Goal: Transaction & Acquisition: Purchase product/service

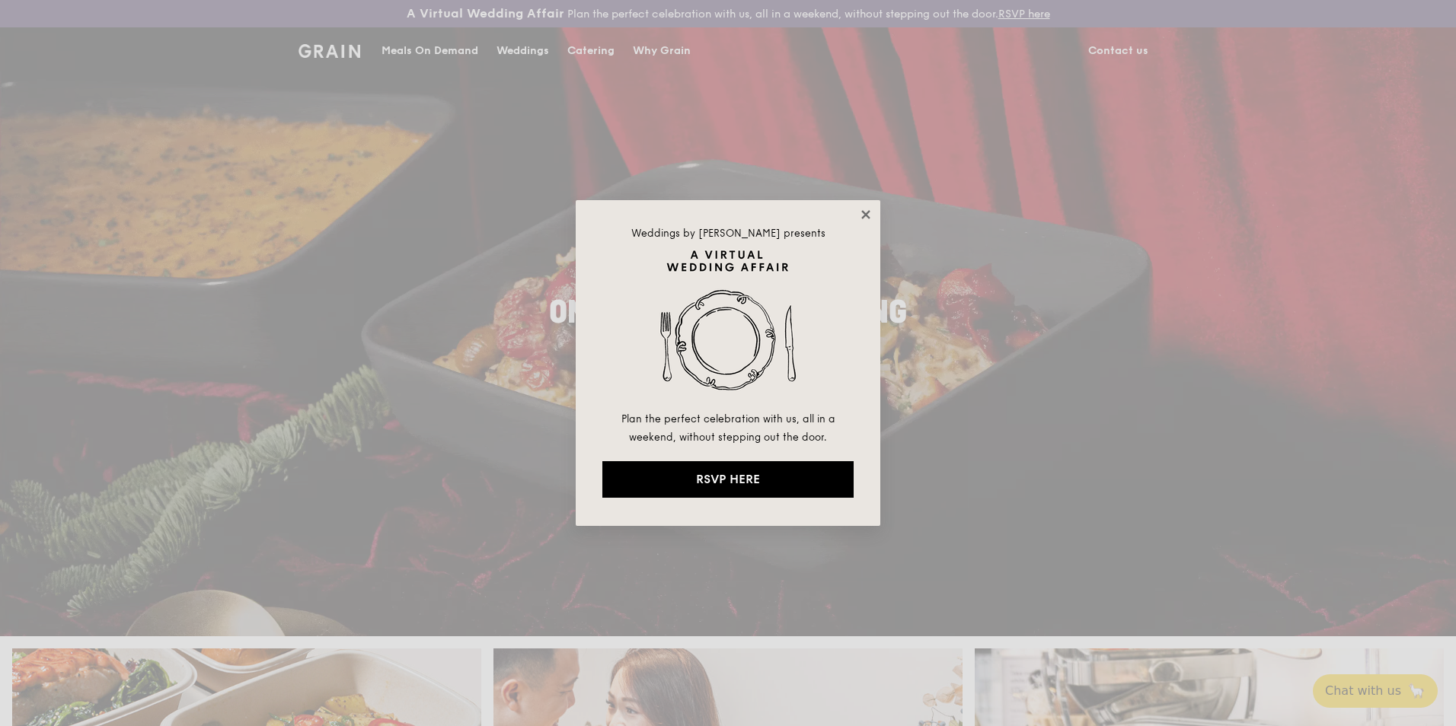
click at [864, 217] on icon at bounding box center [865, 214] width 8 height 8
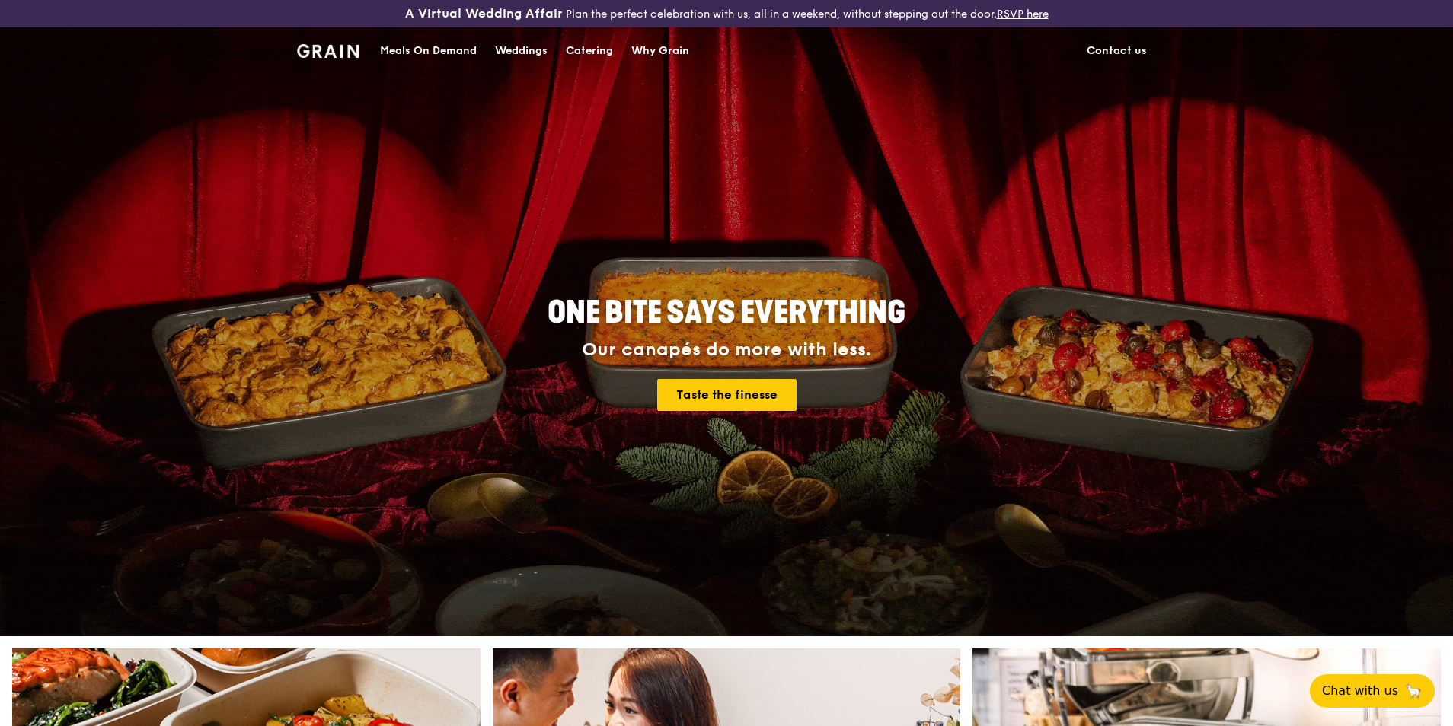
click at [434, 46] on div "Meals On Demand" at bounding box center [428, 51] width 97 height 46
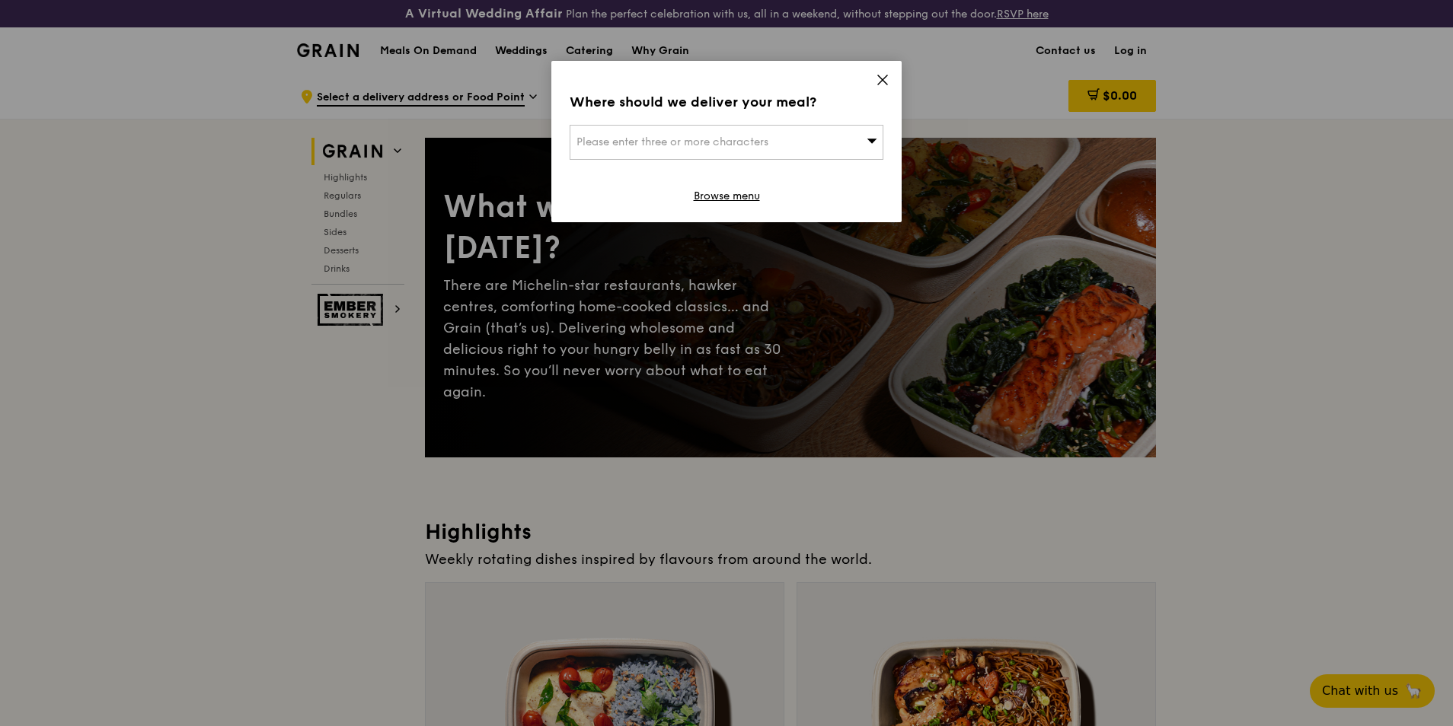
click at [843, 137] on div "Please enter three or more characters" at bounding box center [727, 142] width 314 height 35
click at [878, 85] on icon at bounding box center [883, 80] width 14 height 14
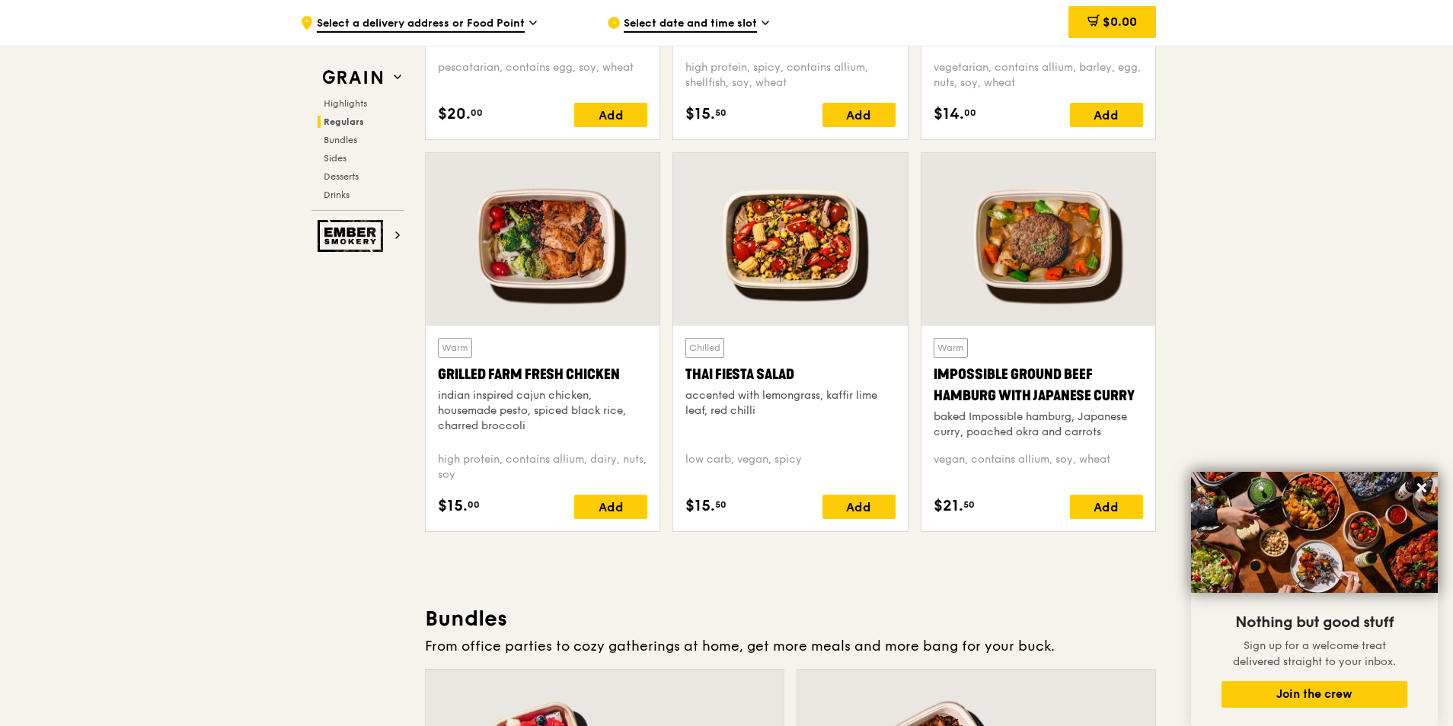
scroll to position [1675, 0]
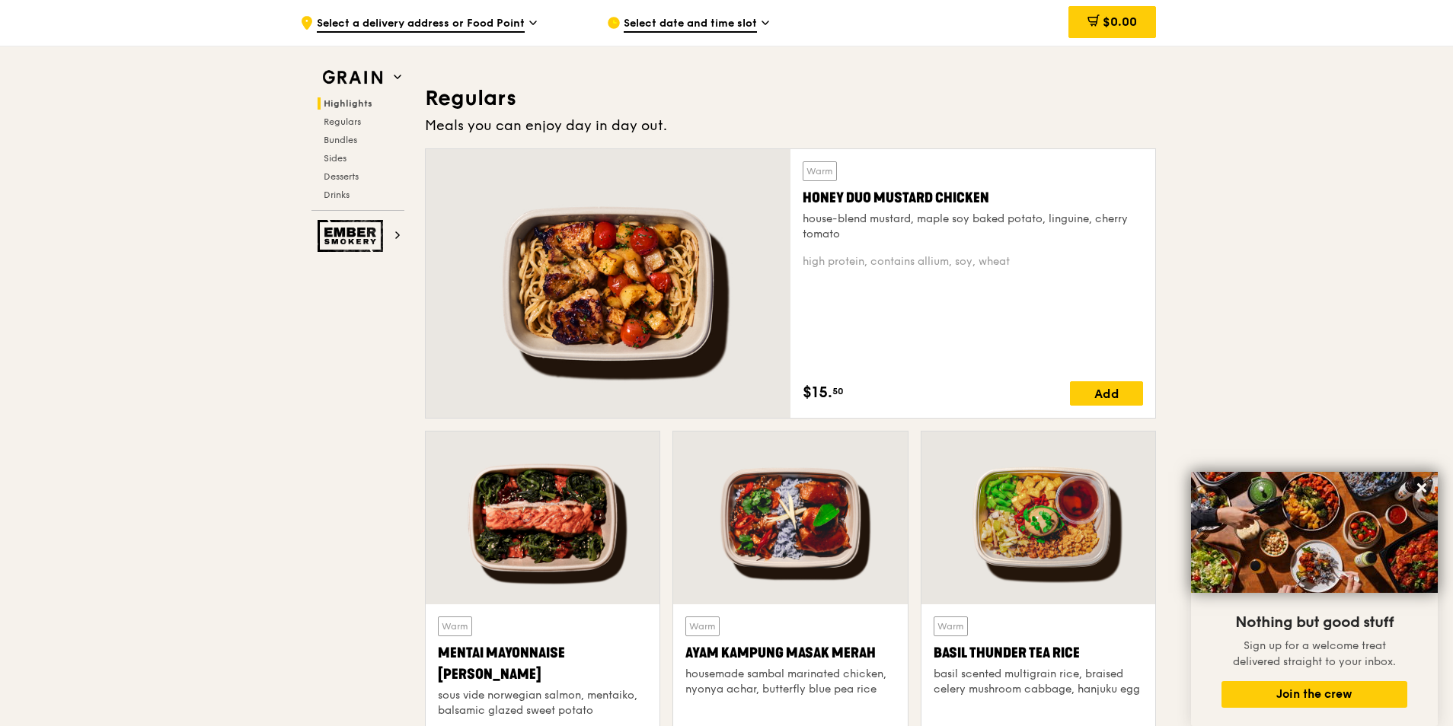
scroll to position [914, 0]
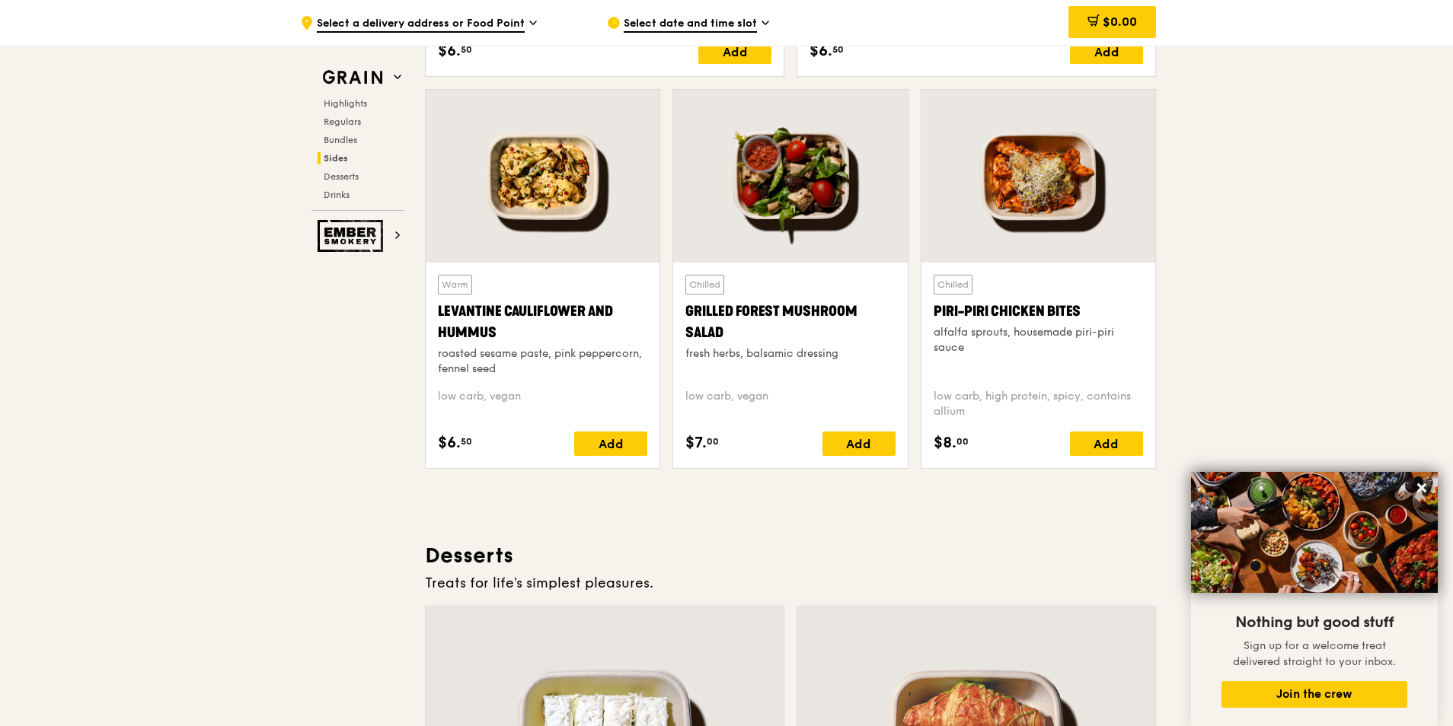
scroll to position [4112, 0]
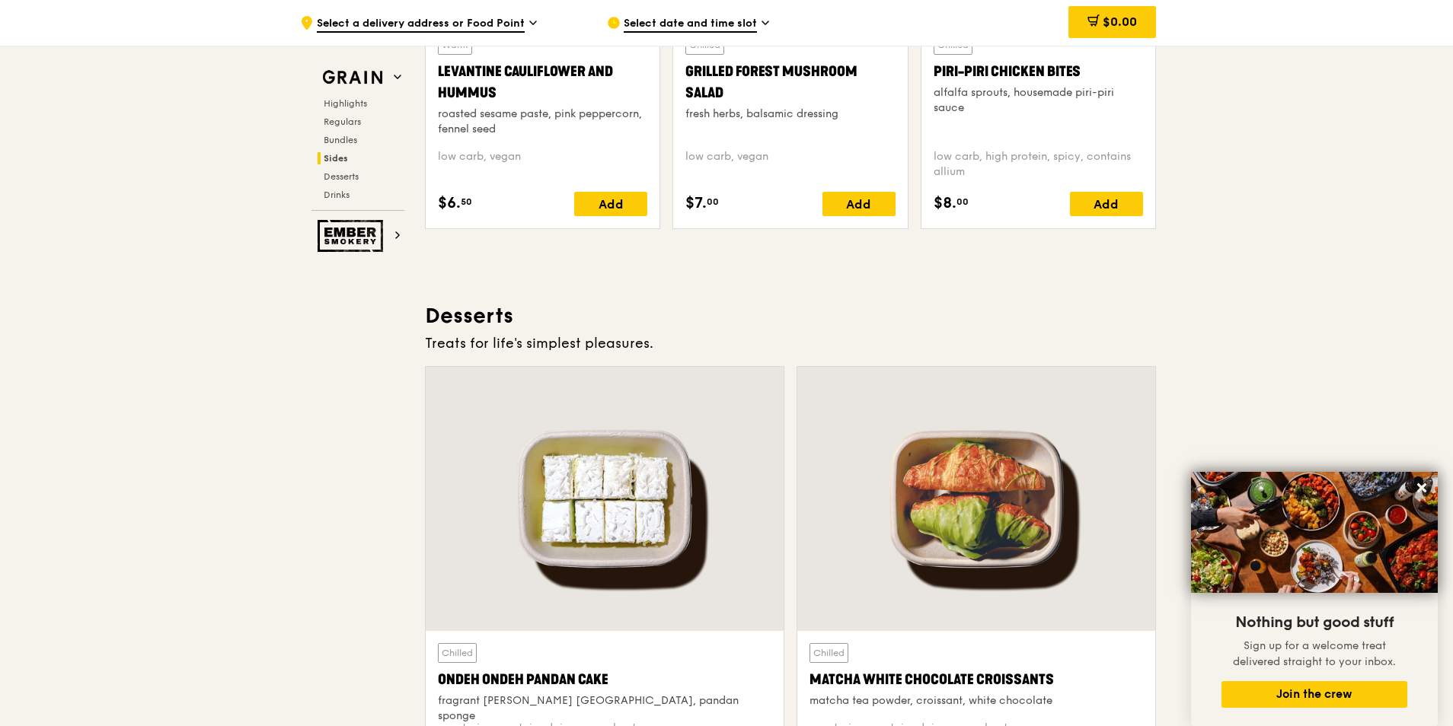
click at [850, 334] on div "Treats for life's simplest pleasures." at bounding box center [790, 343] width 731 height 21
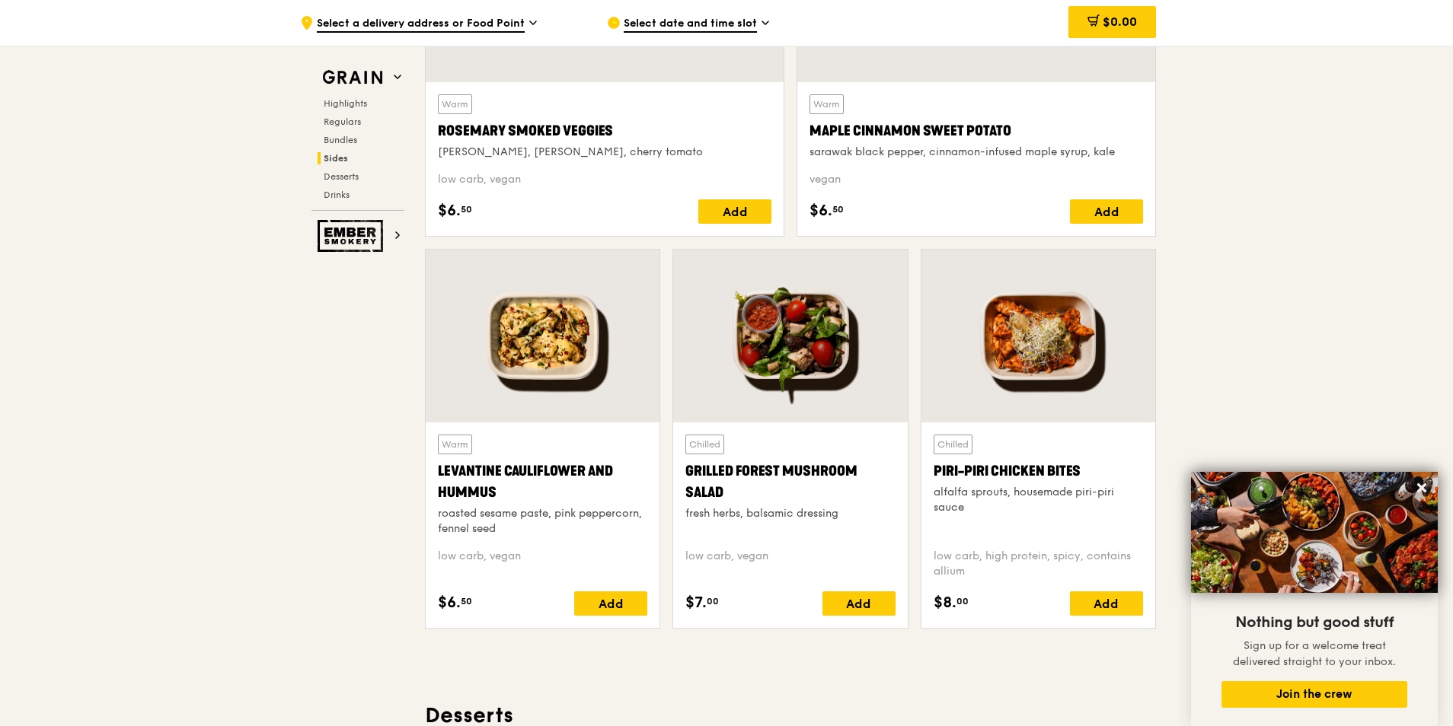
scroll to position [3503, 0]
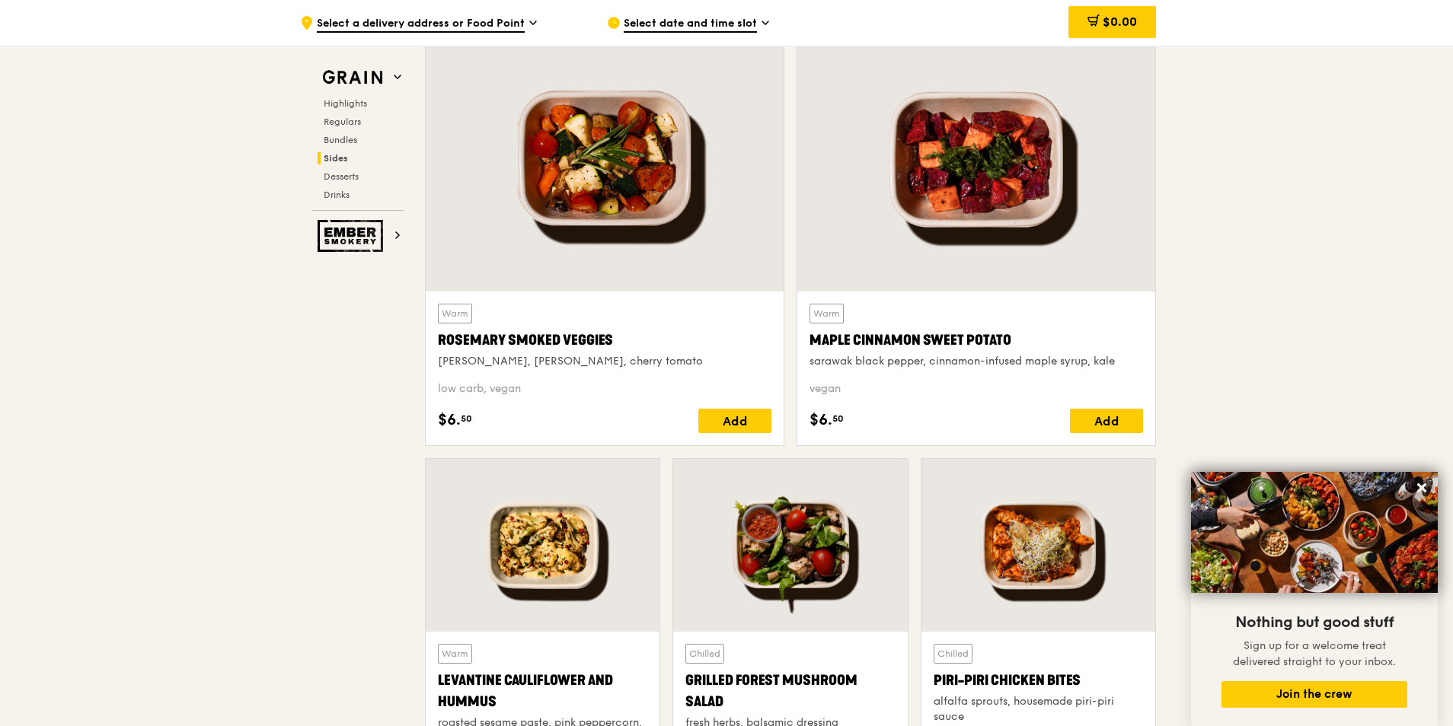
drag, startPoint x: 1168, startPoint y: 331, endPoint x: 1176, endPoint y: 326, distance: 8.9
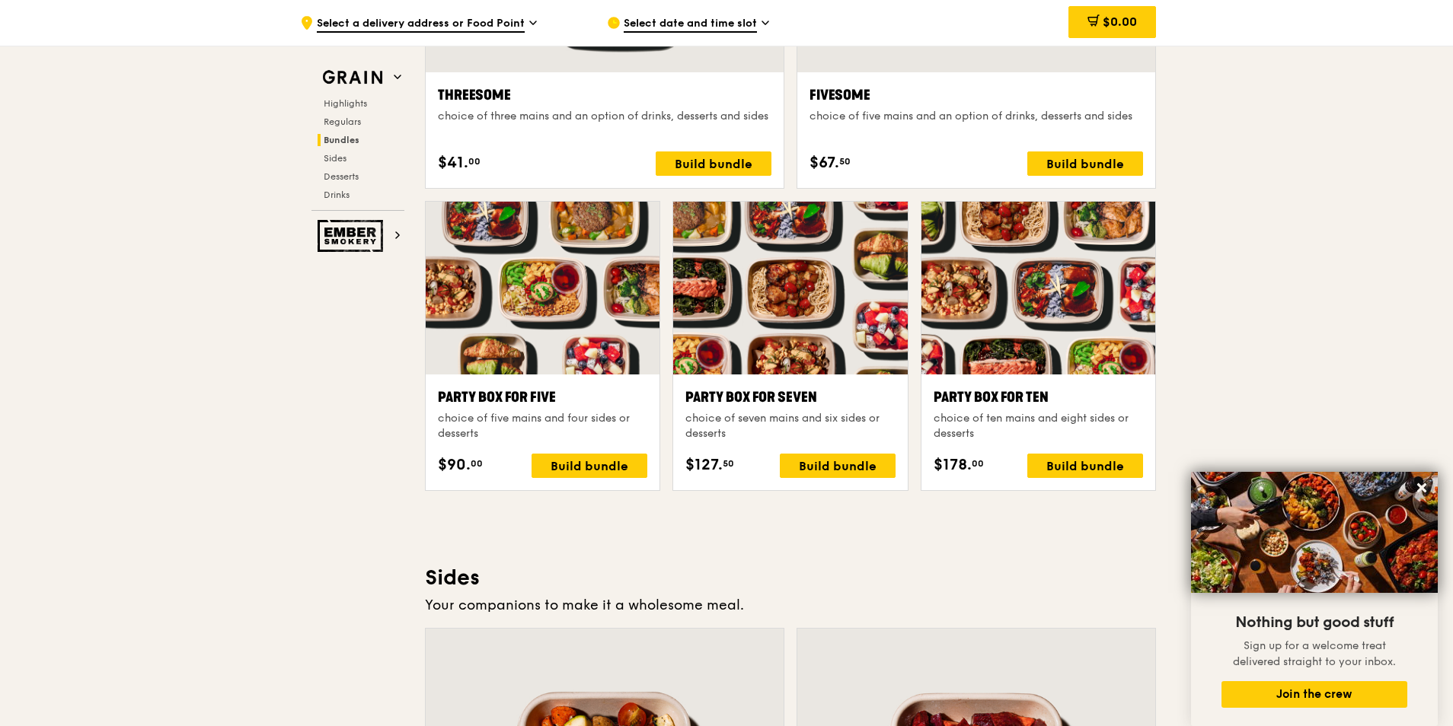
scroll to position [2894, 0]
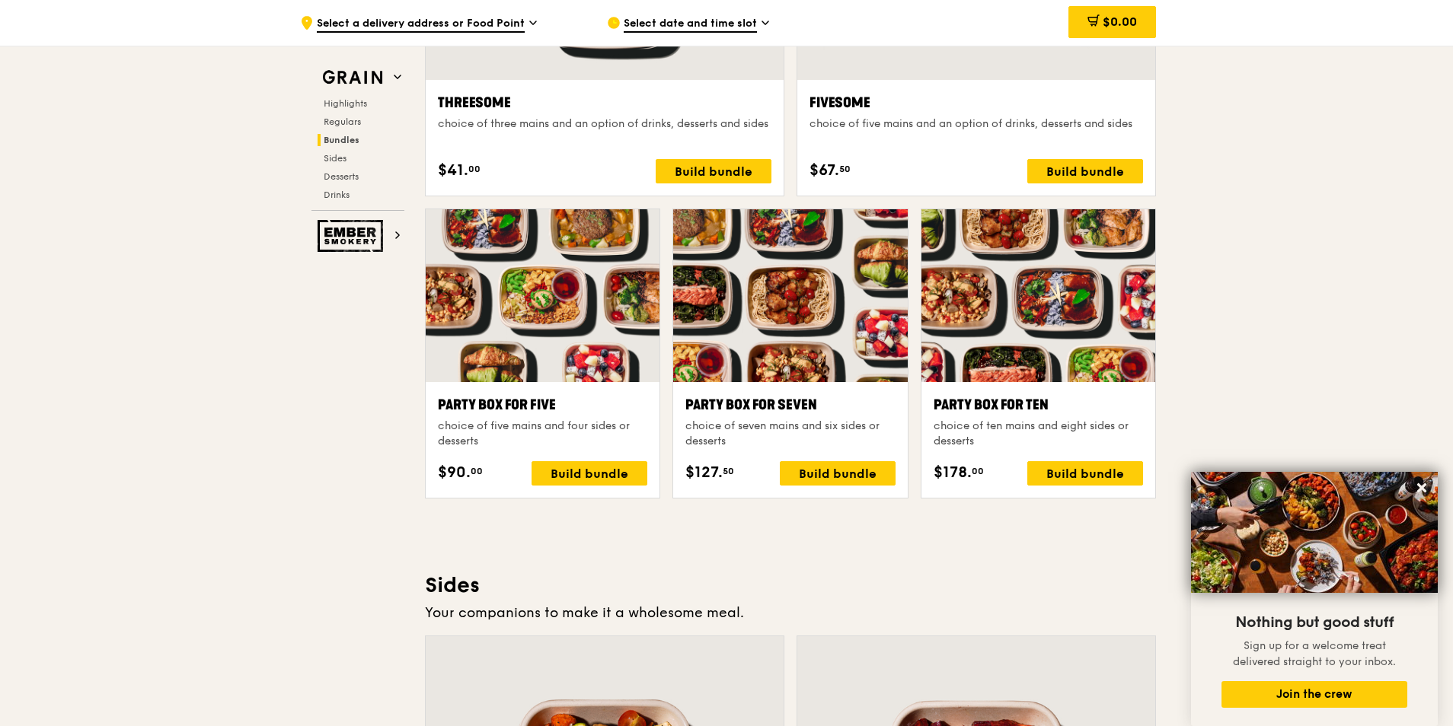
click at [1257, 241] on div ".cls-1 { fill: none; stroke: #fff; stroke-linecap: round; stroke-linejoin: roun…" at bounding box center [726, 386] width 1453 height 6415
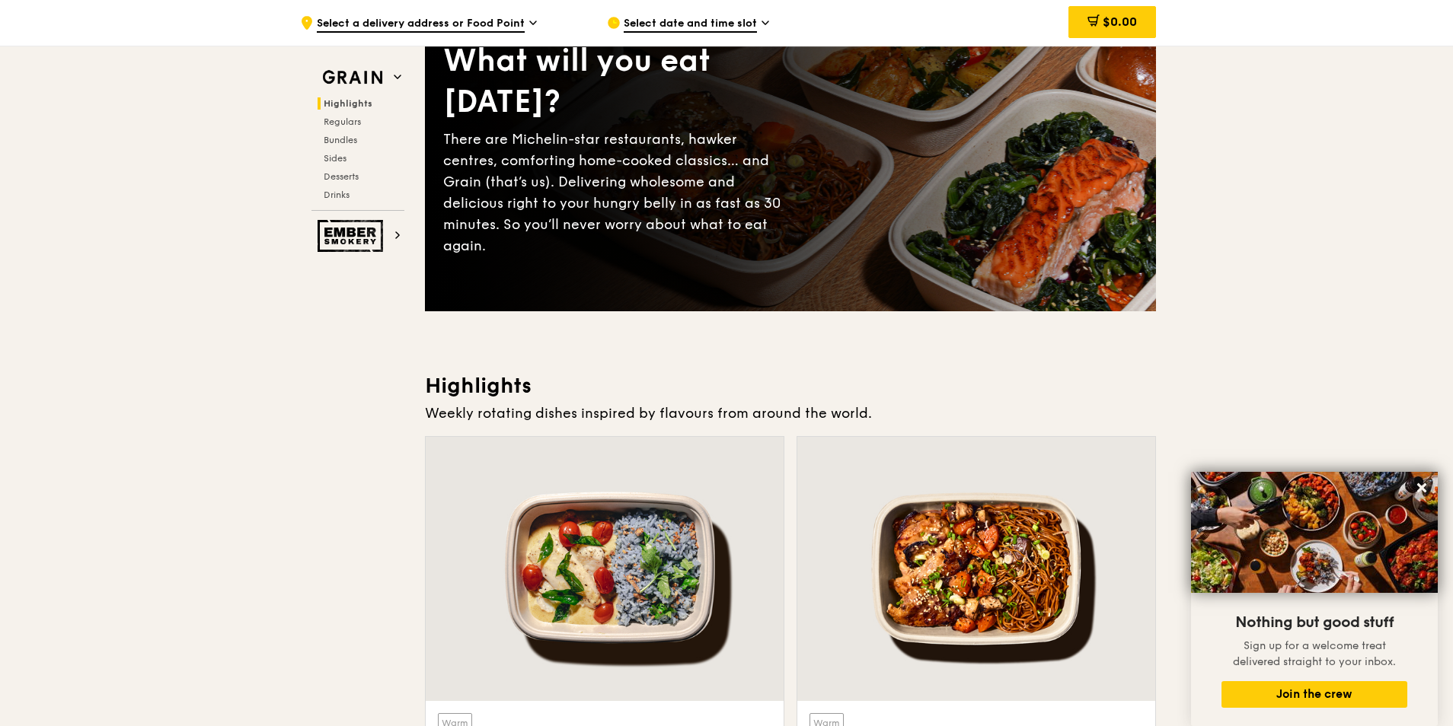
scroll to position [0, 0]
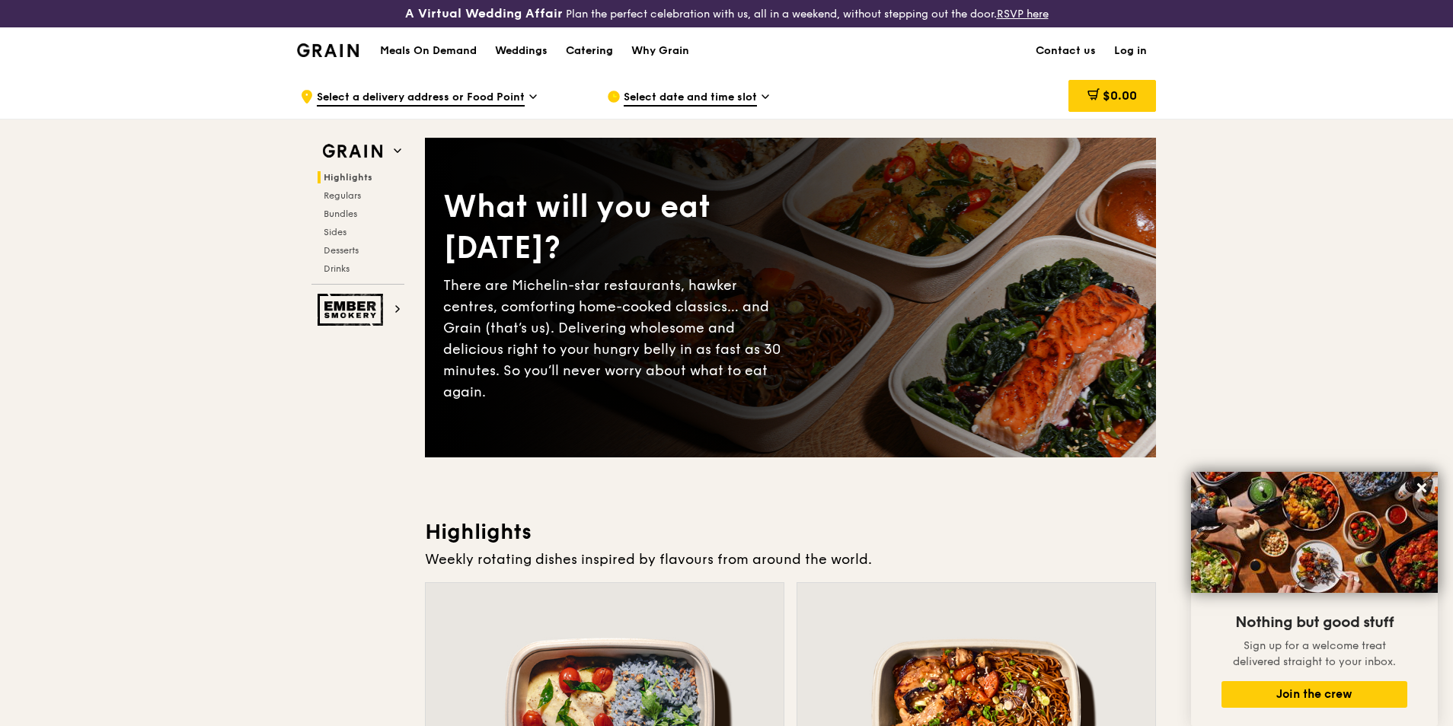
drag, startPoint x: 584, startPoint y: 52, endPoint x: 598, endPoint y: 49, distance: 13.9
click at [598, 49] on div "Catering" at bounding box center [589, 51] width 47 height 46
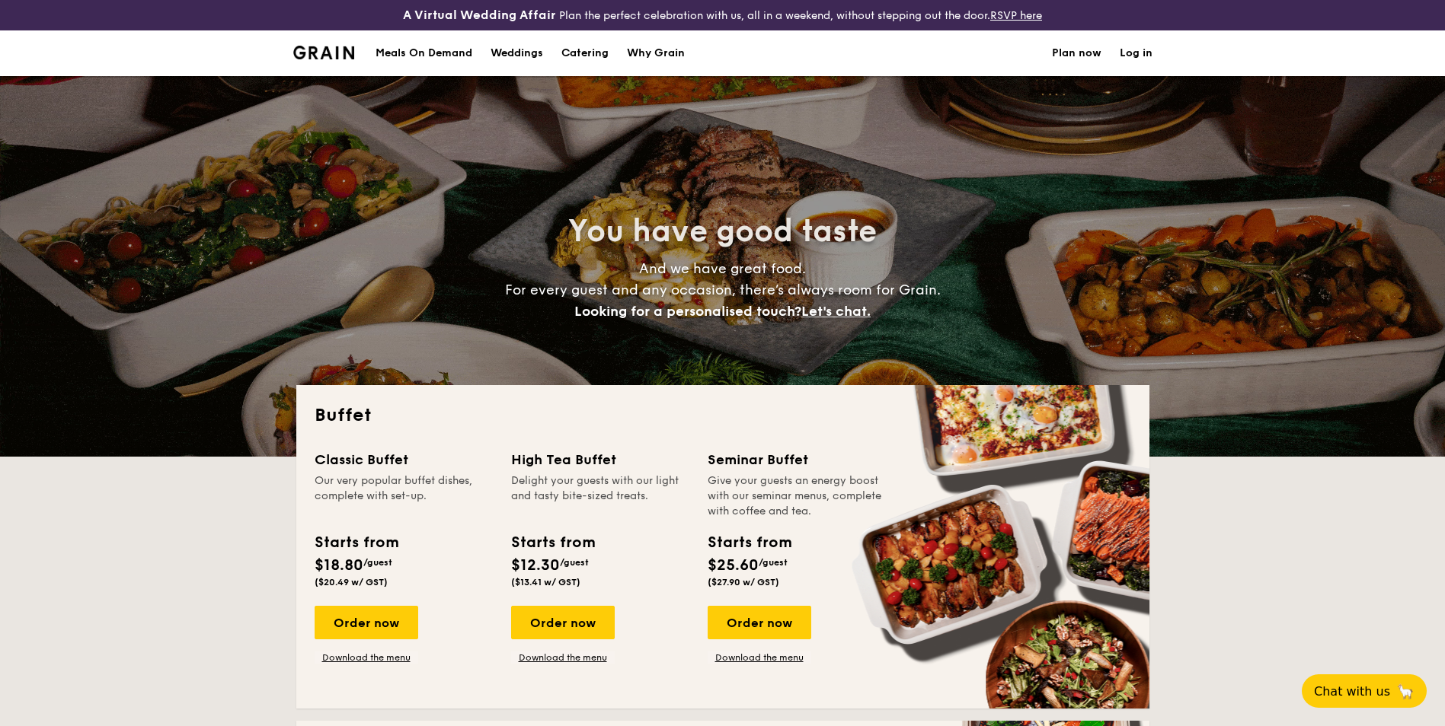
select select
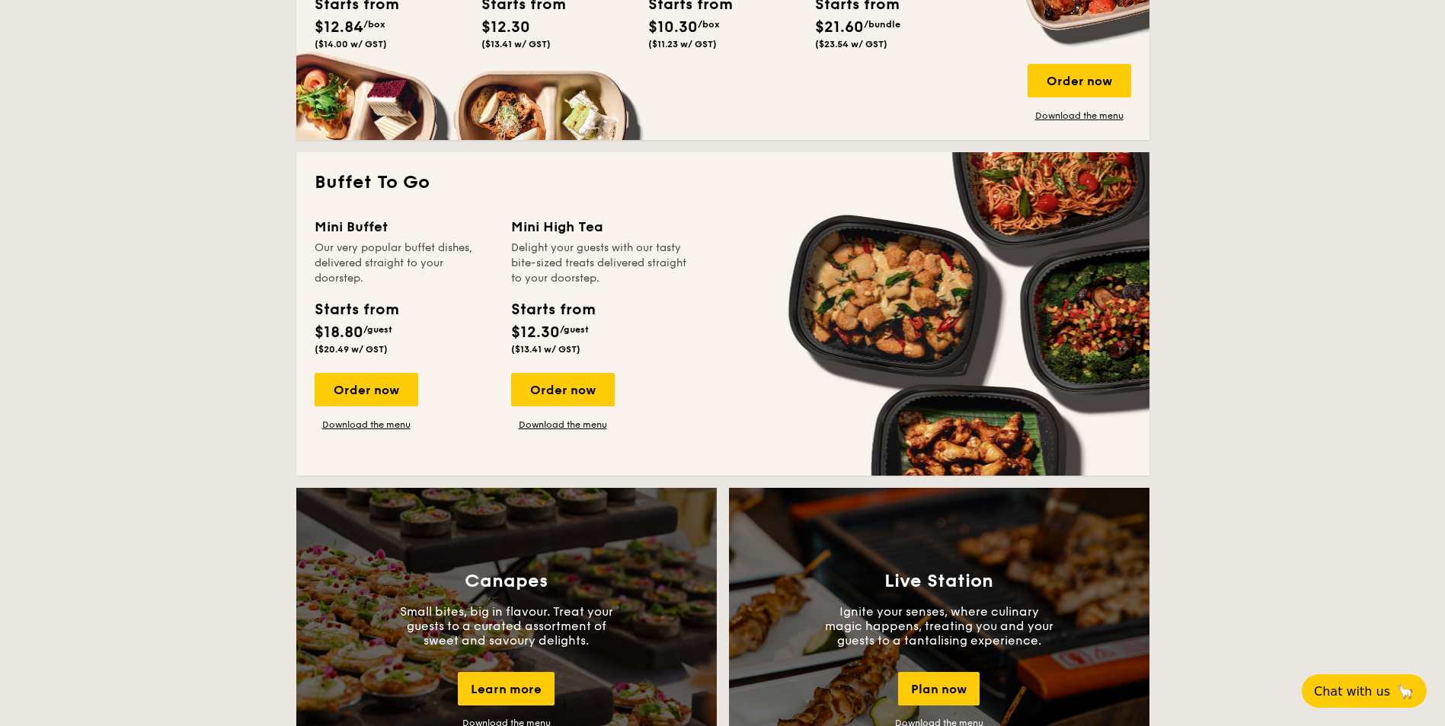
scroll to position [990, 0]
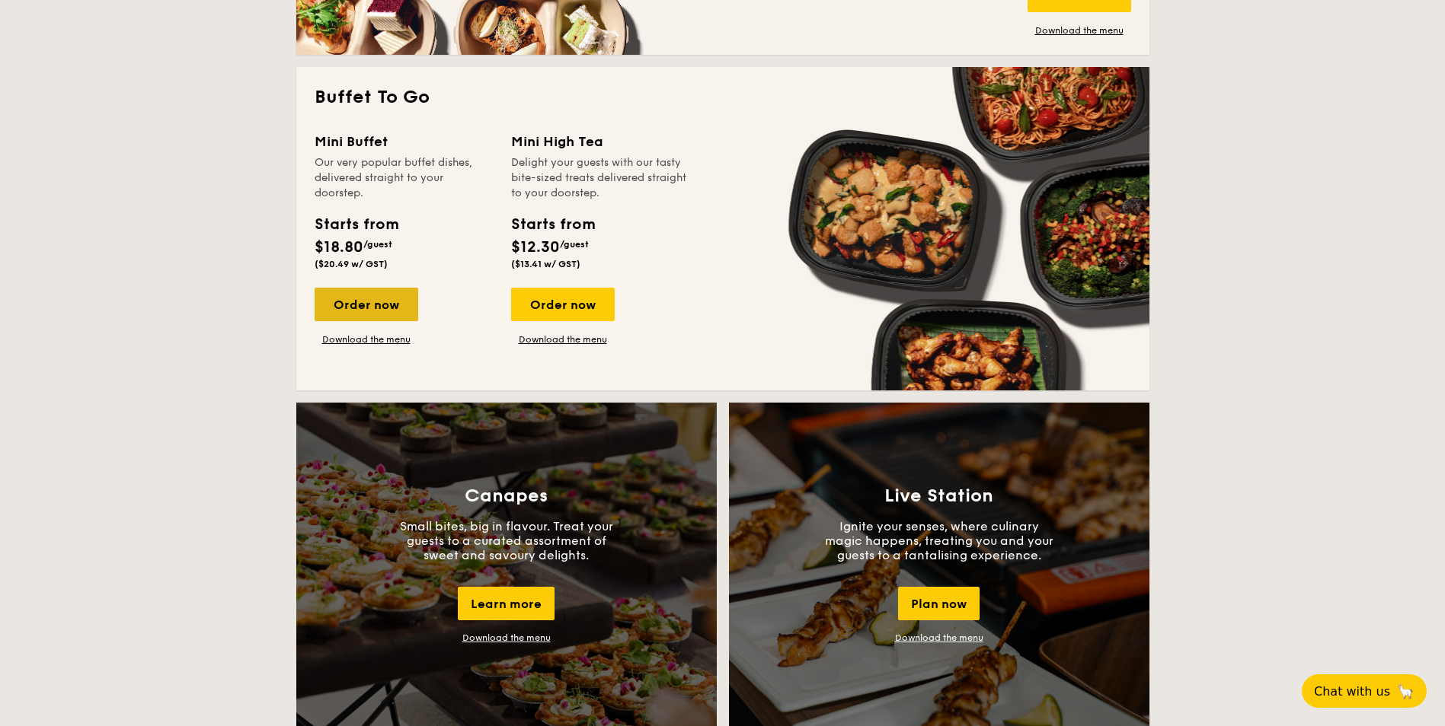
click at [387, 296] on div "Order now" at bounding box center [367, 305] width 104 height 34
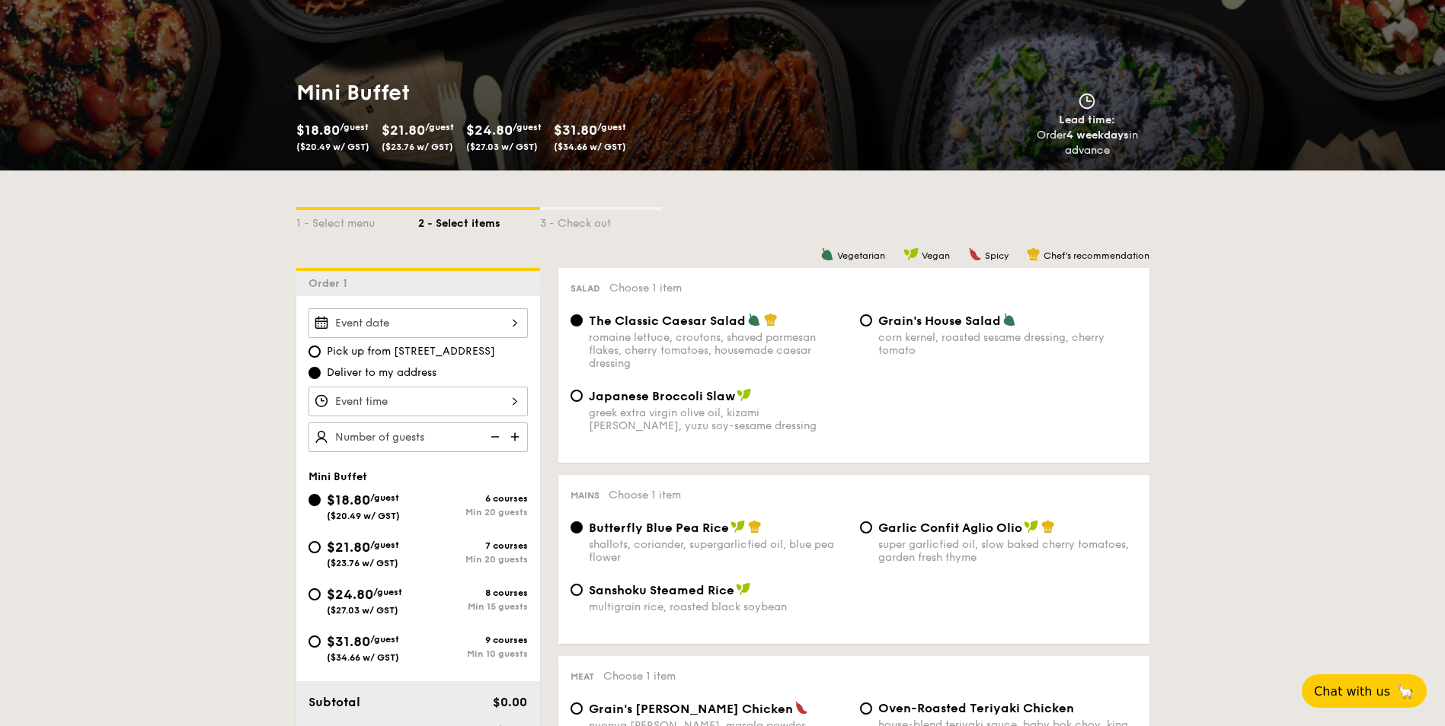
scroll to position [228, 0]
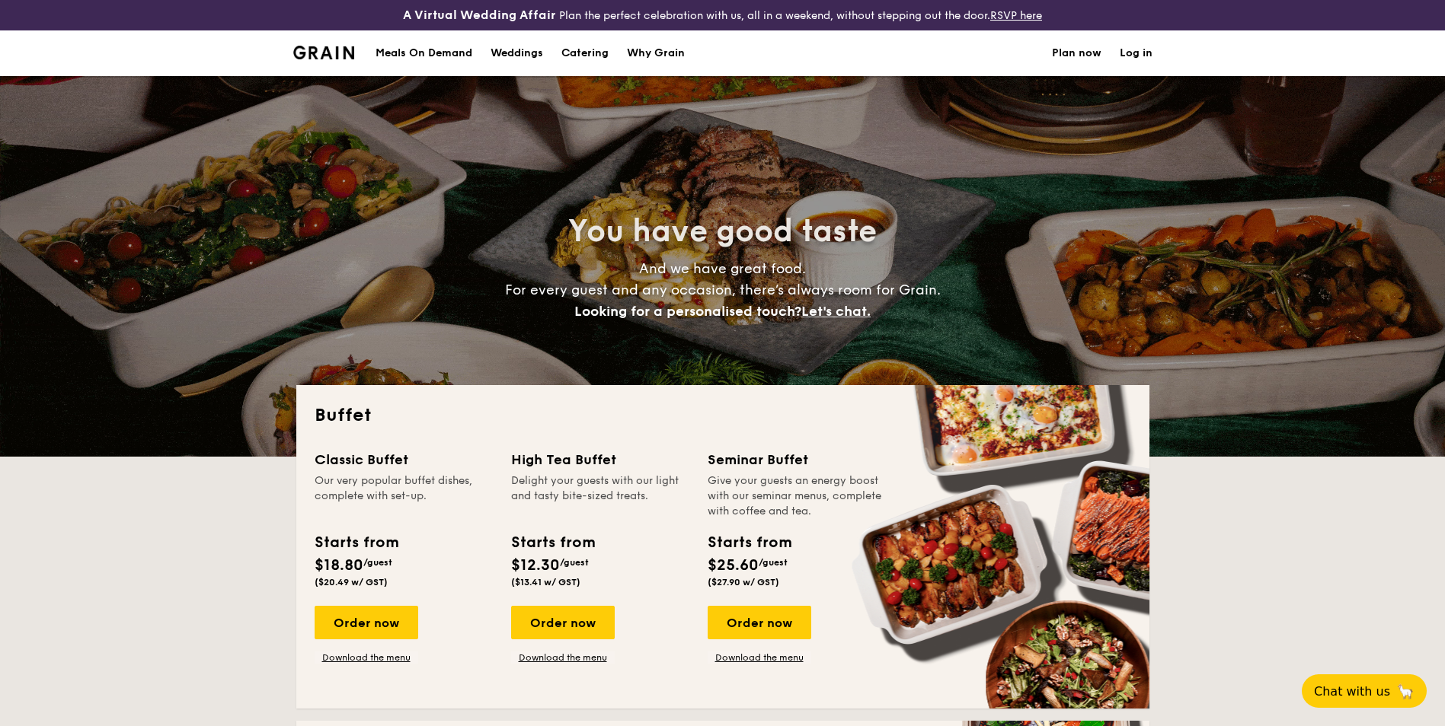
select select
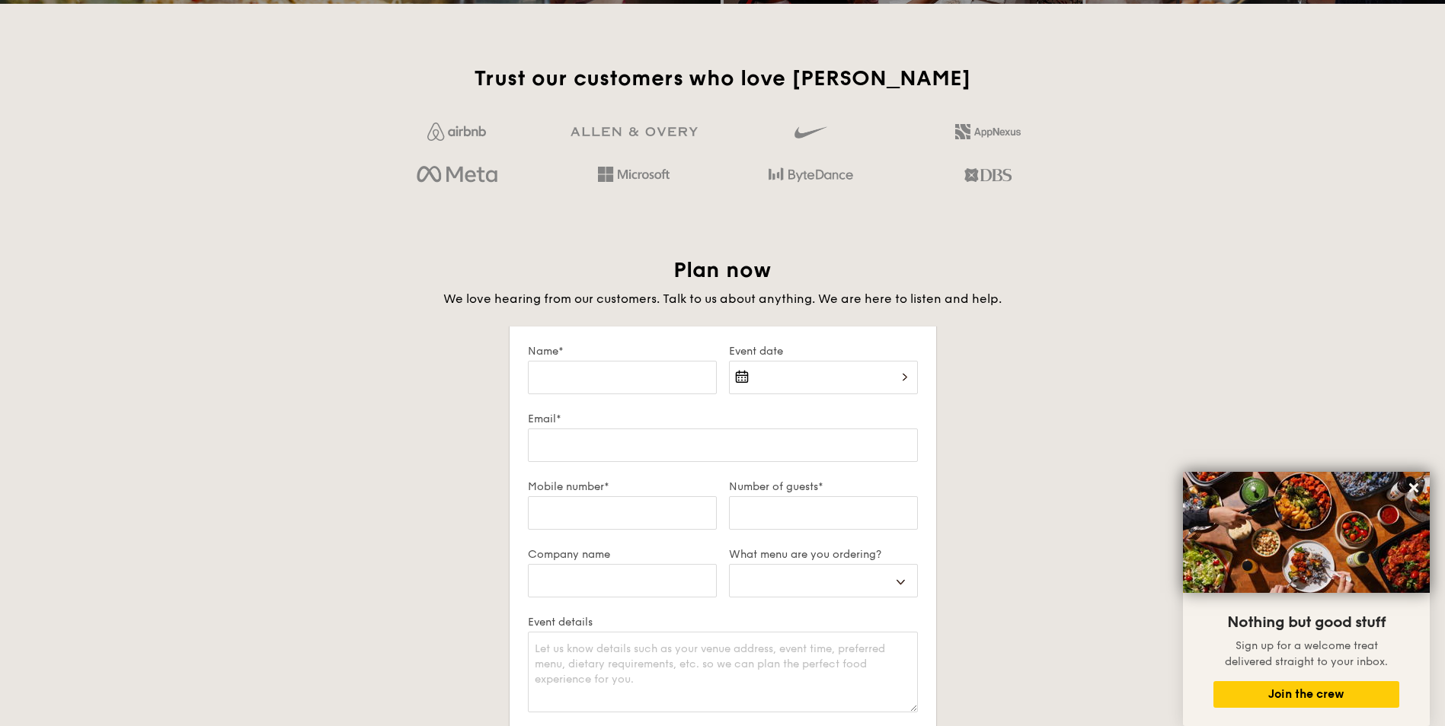
scroll to position [990, 0]
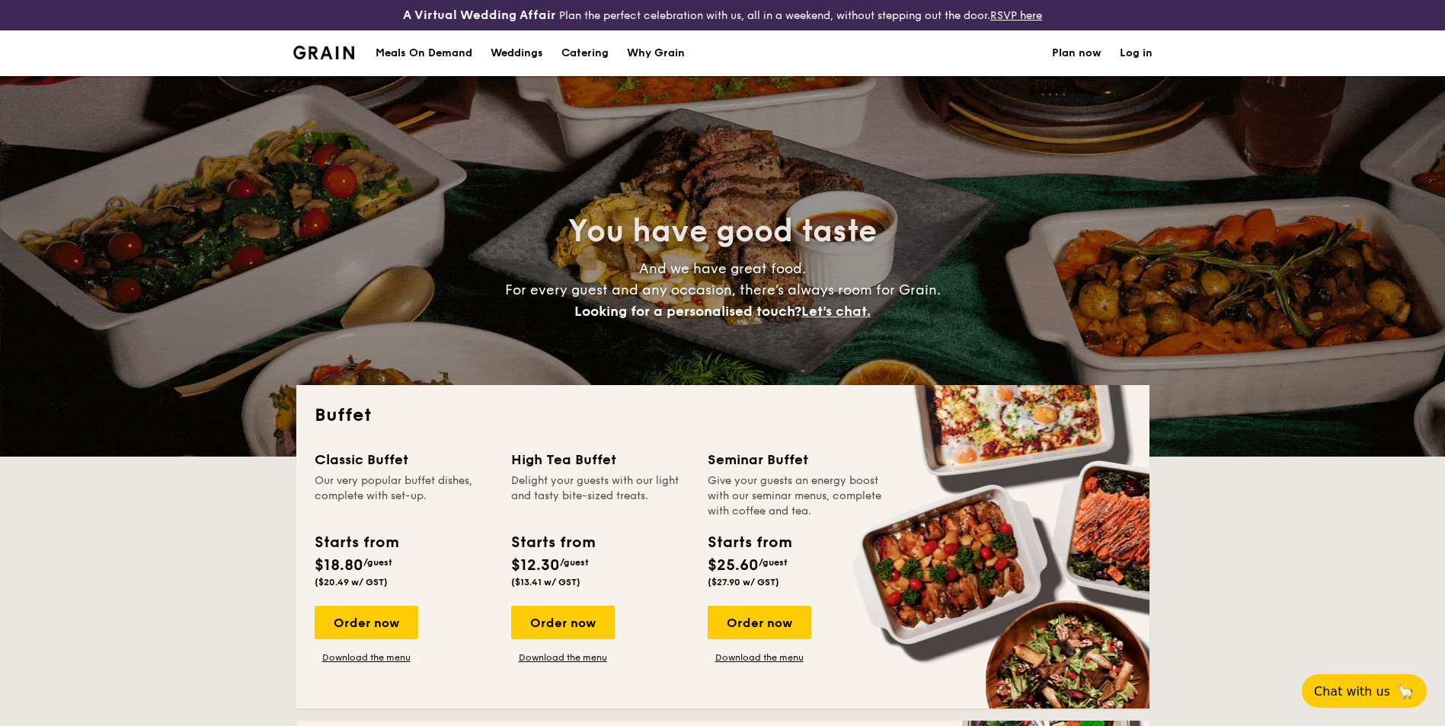
select select
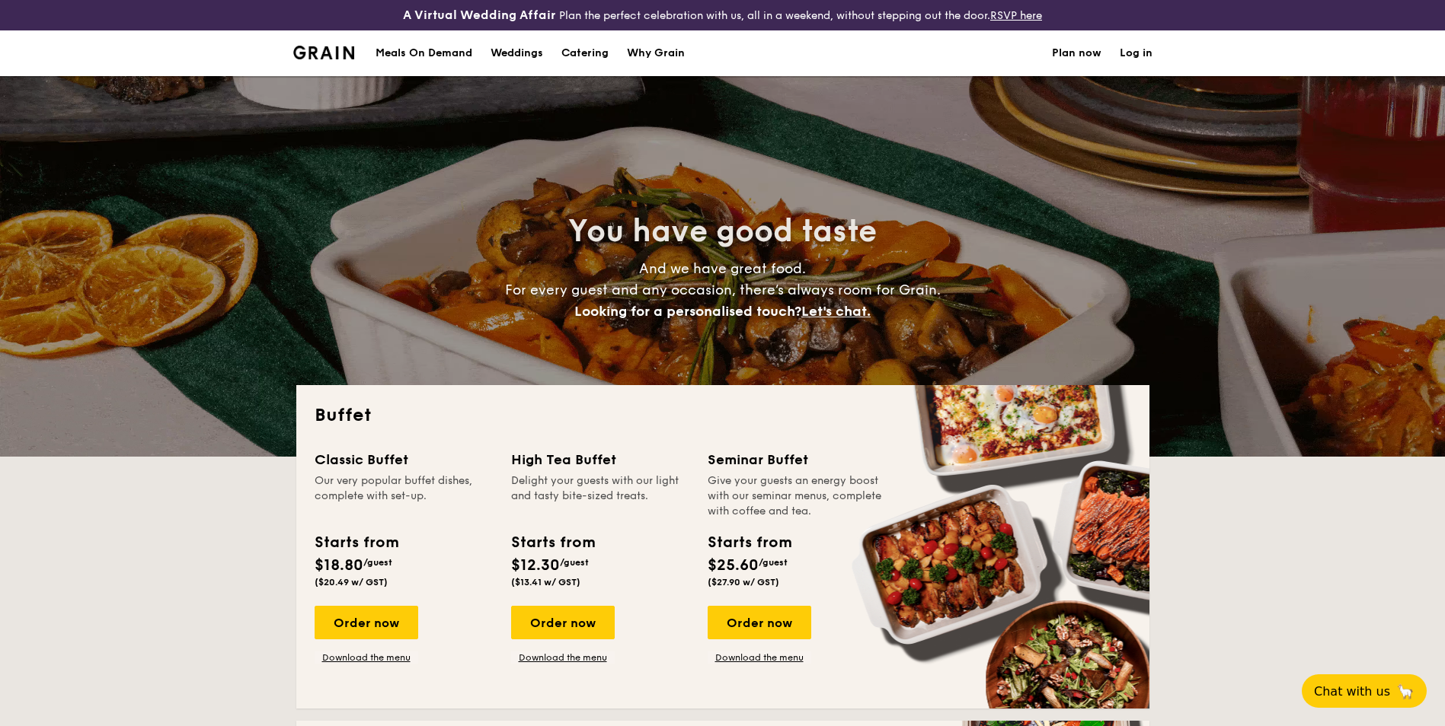
click at [436, 53] on div "Meals On Demand" at bounding box center [423, 53] width 97 height 46
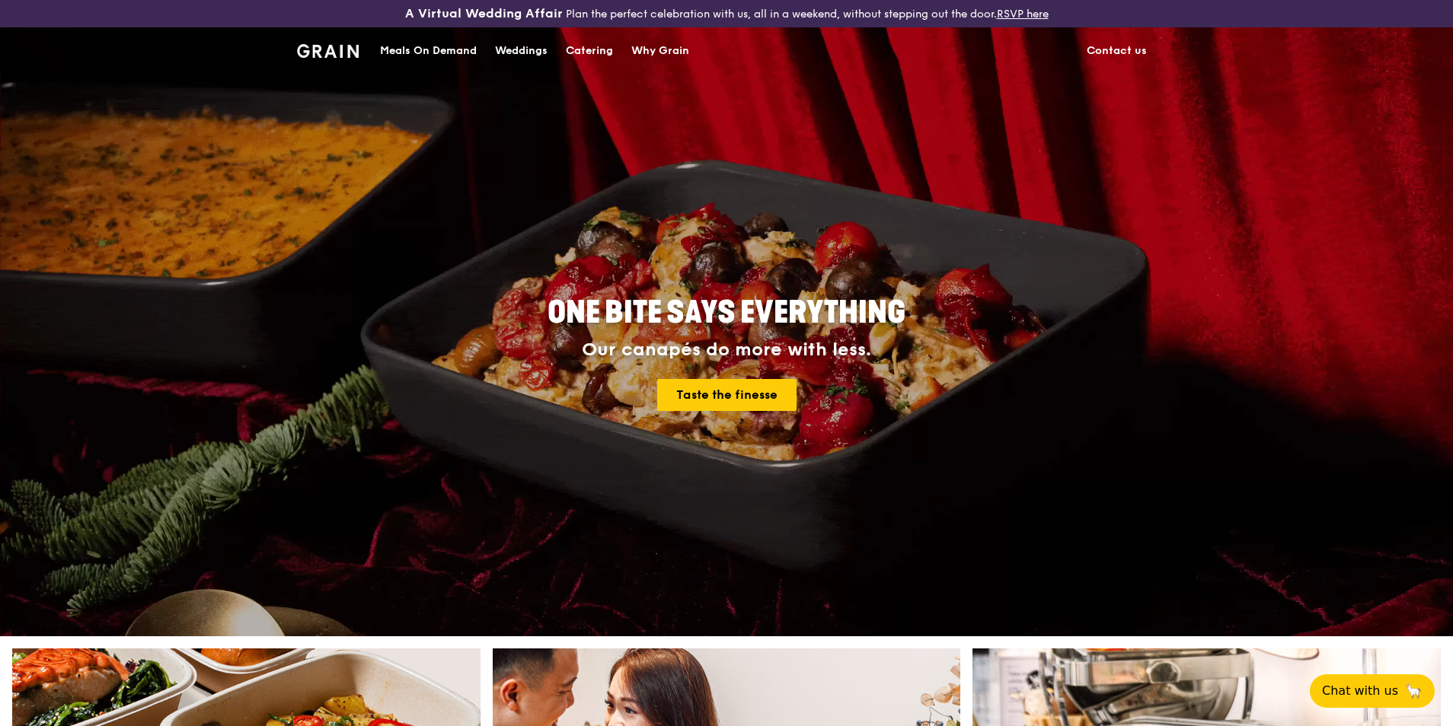
click at [422, 56] on div "Meals On Demand" at bounding box center [428, 51] width 97 height 46
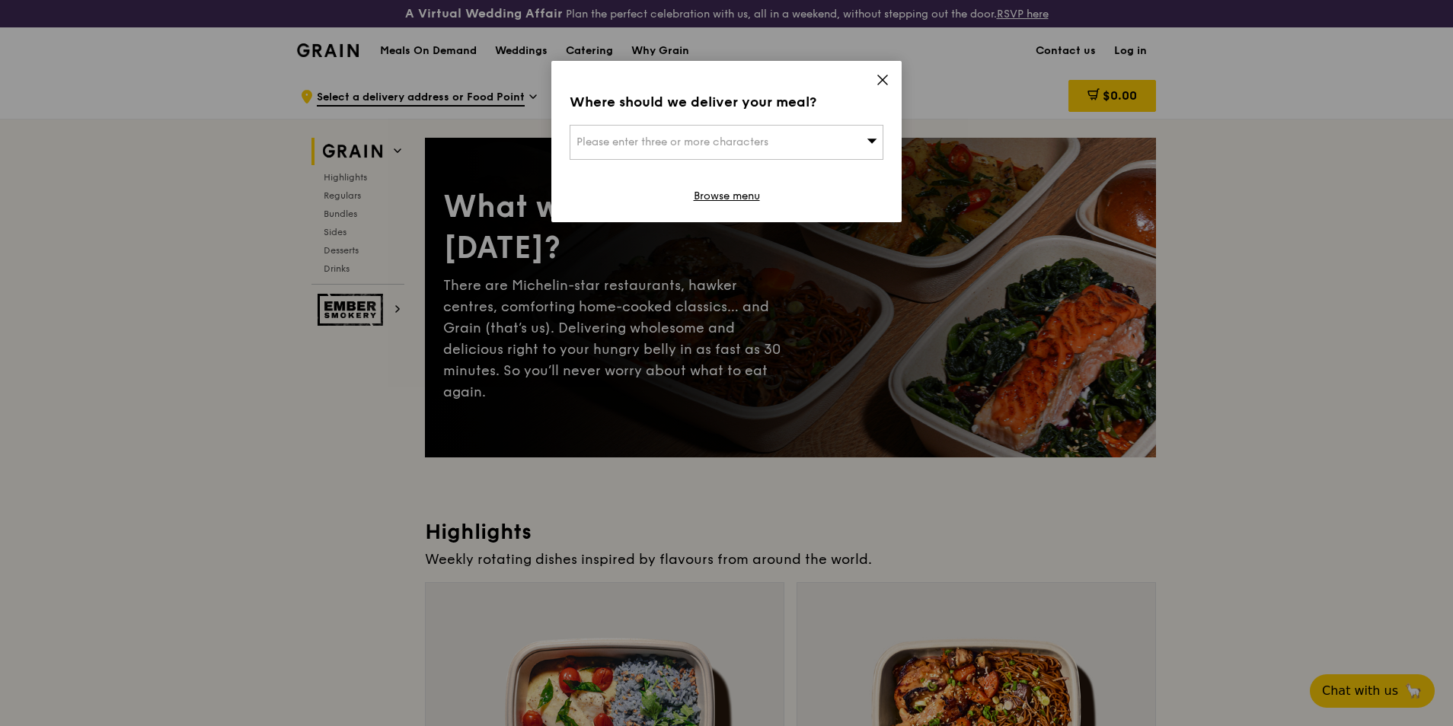
click at [886, 75] on icon at bounding box center [882, 79] width 9 height 9
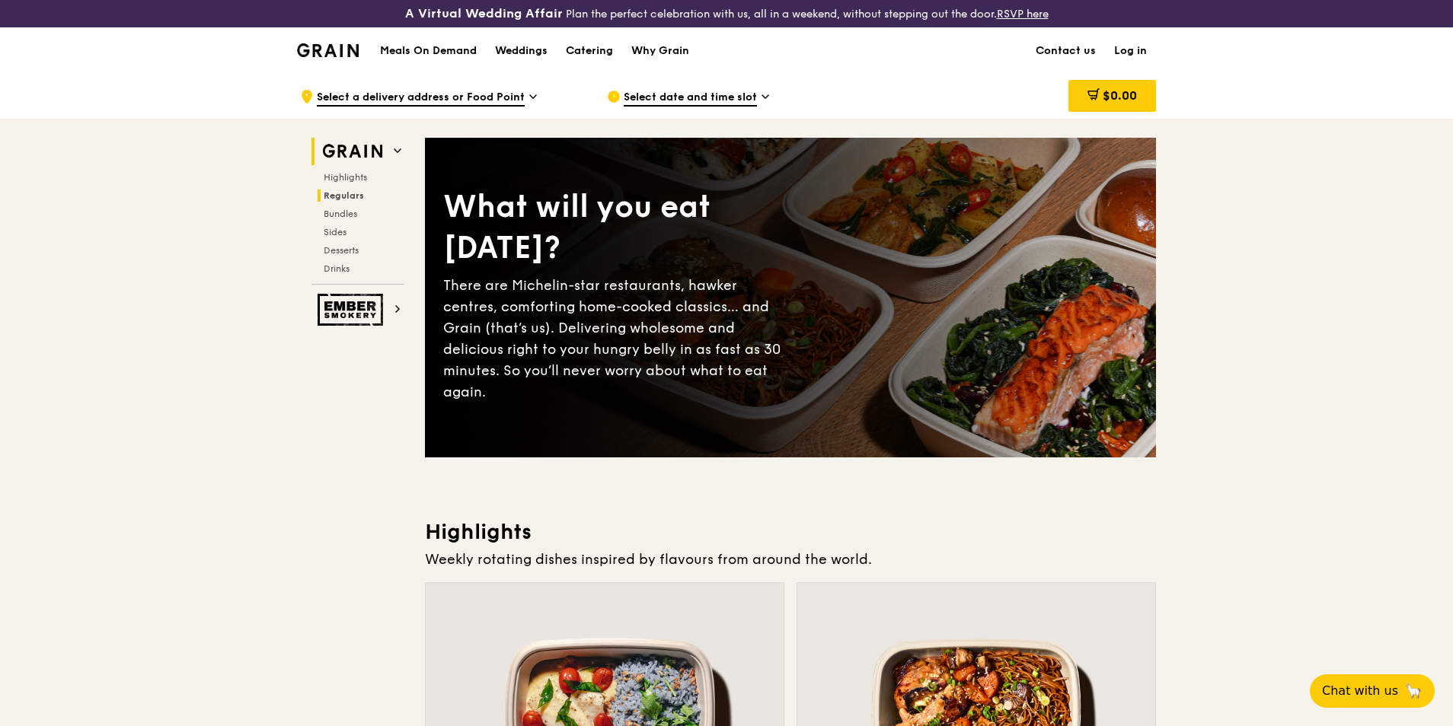
click at [365, 194] on h2 "Regulars" at bounding box center [361, 196] width 87 height 12
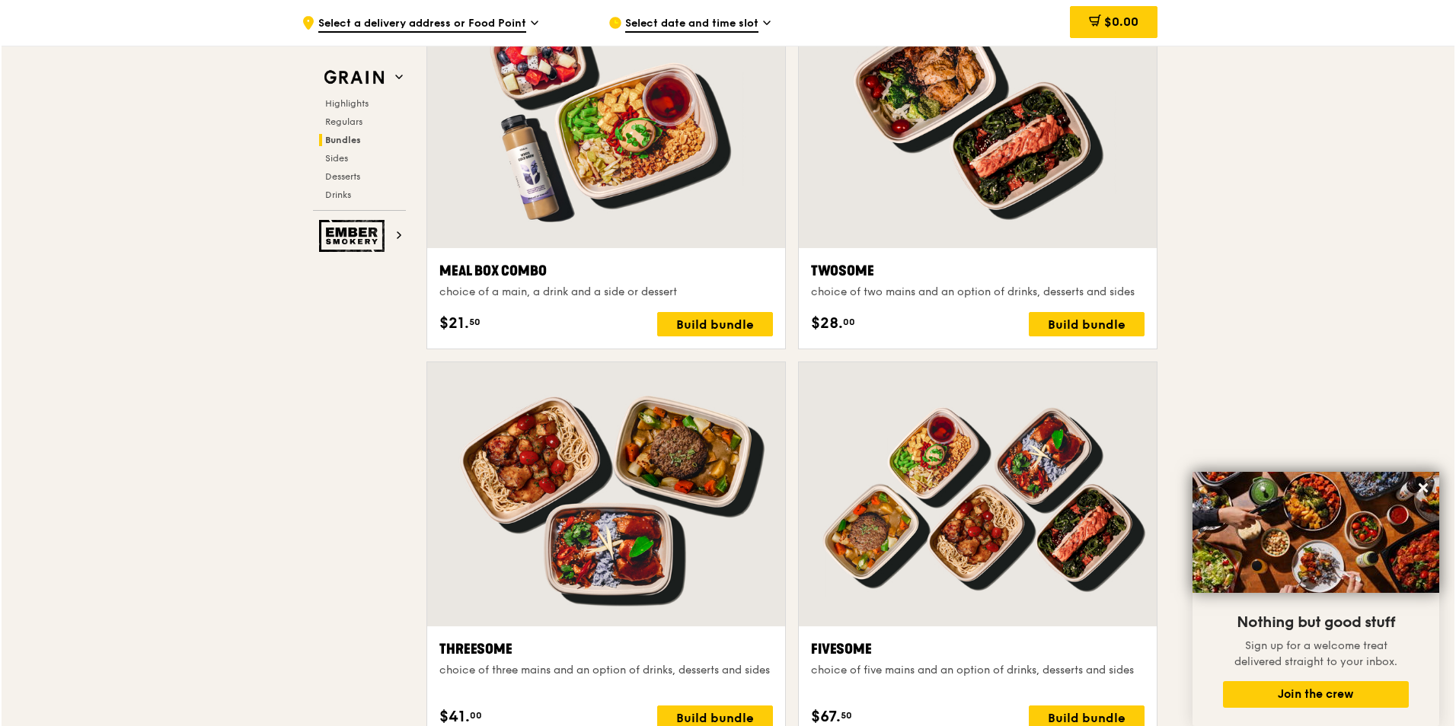
scroll to position [2233, 0]
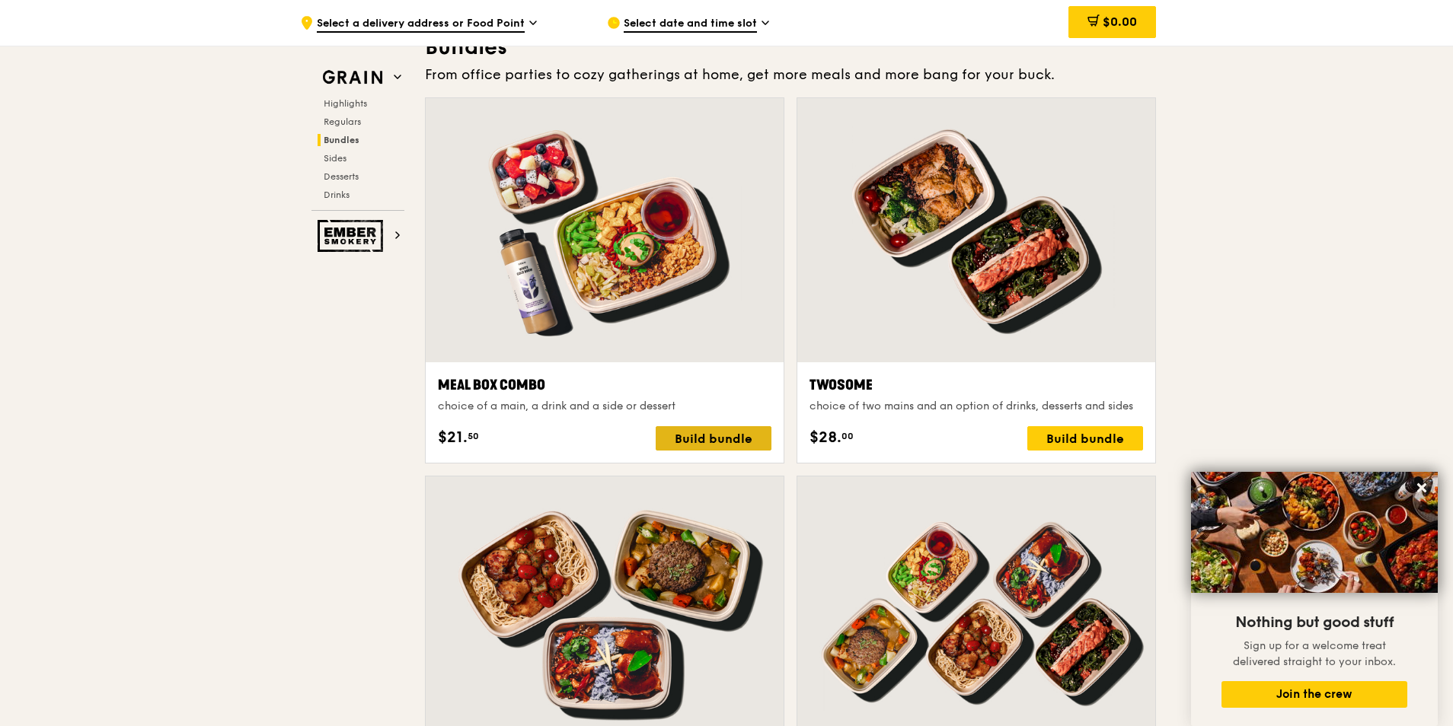
click at [703, 432] on div "Build bundle" at bounding box center [714, 438] width 116 height 24
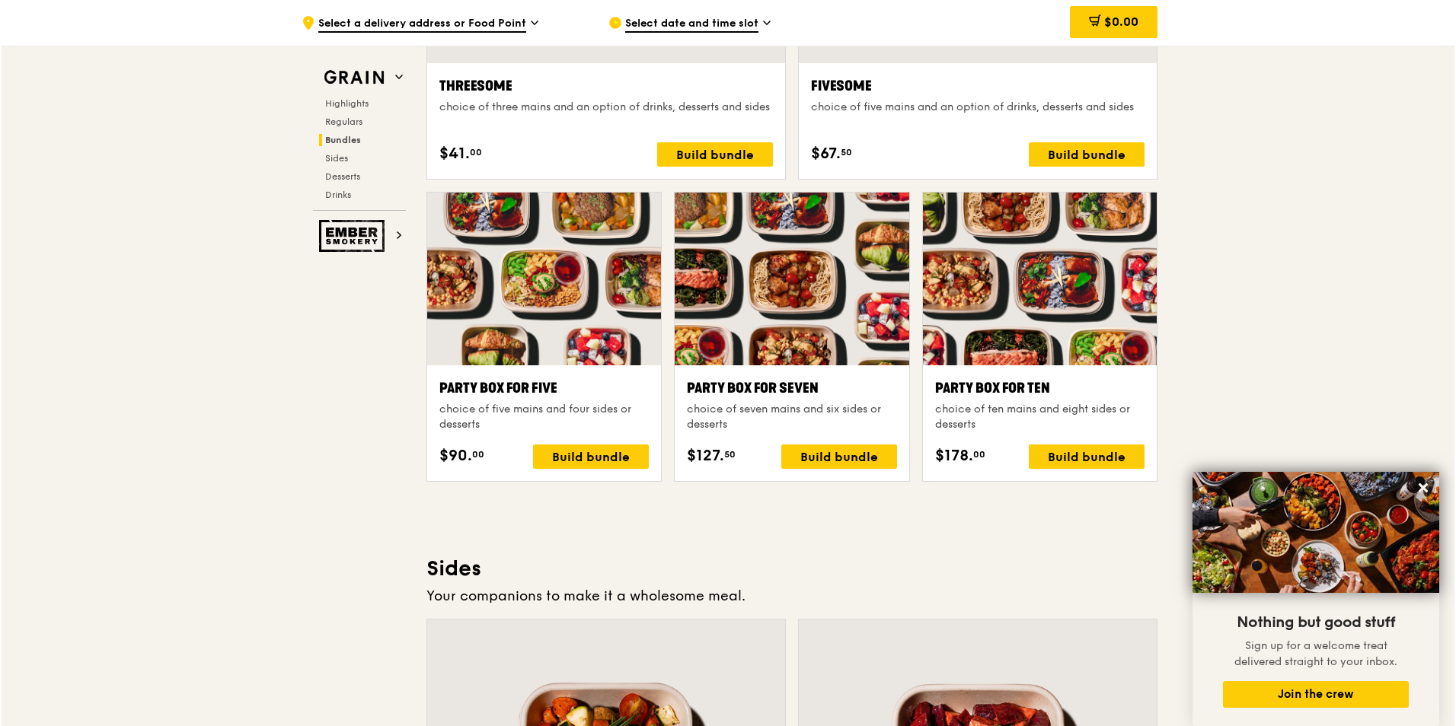
scroll to position [2994, 0]
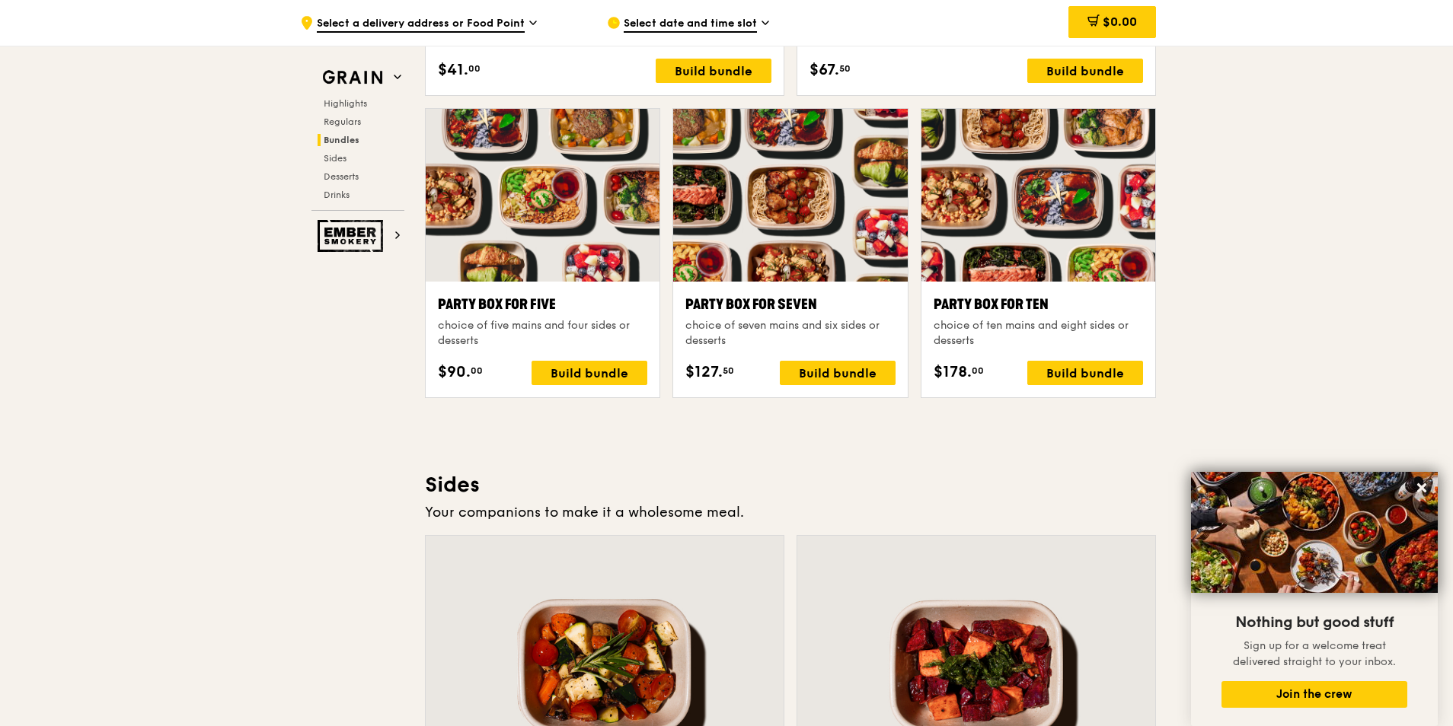
click at [1056, 331] on div "choice of ten mains and eight sides or desserts" at bounding box center [1038, 333] width 209 height 30
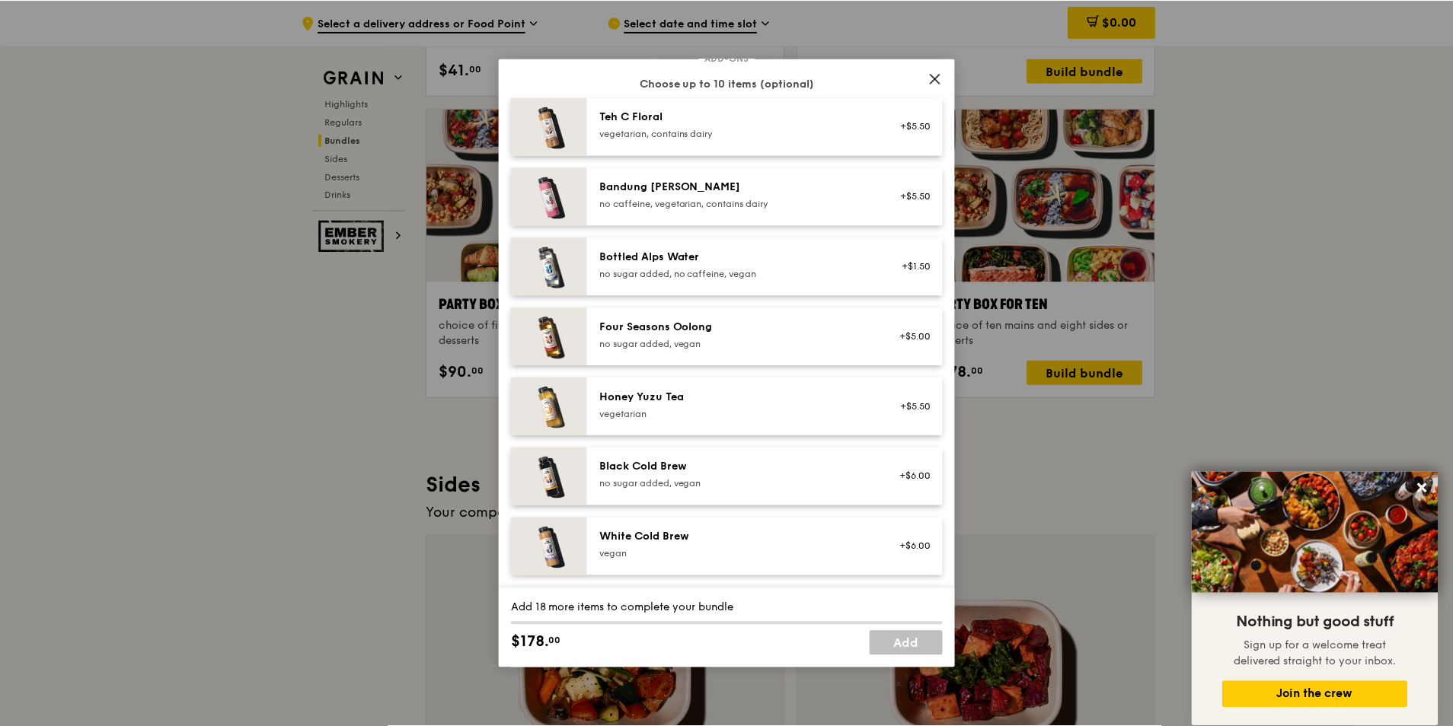
scroll to position [1599, 0]
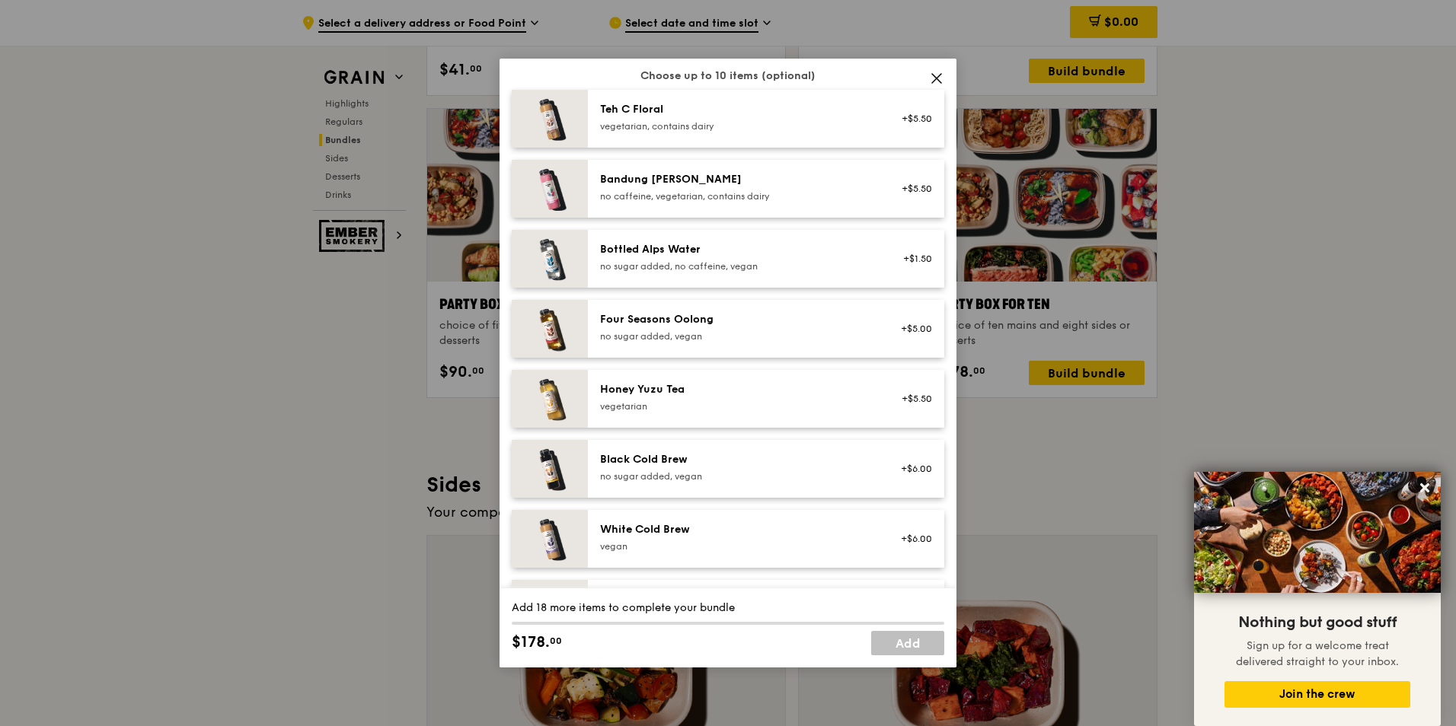
click at [1236, 284] on div "Party Box for Ten choice of ten mains and eight sides or desserts Mains Choose …" at bounding box center [728, 363] width 1456 height 726
